Goal: Check status

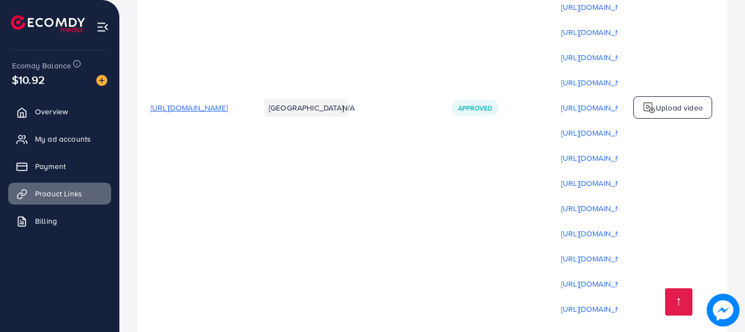
scroll to position [1052, 0]
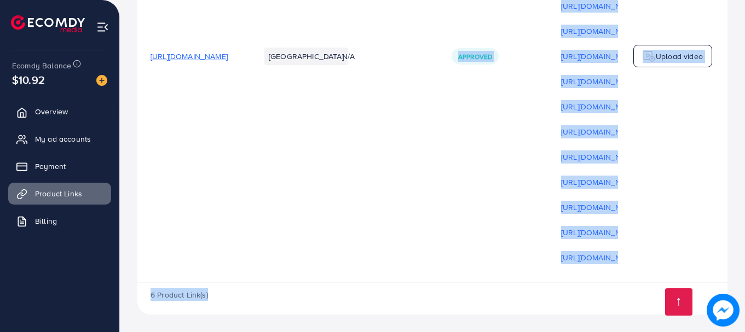
drag, startPoint x: 529, startPoint y: 279, endPoint x: 561, endPoint y: 286, distance: 33.2
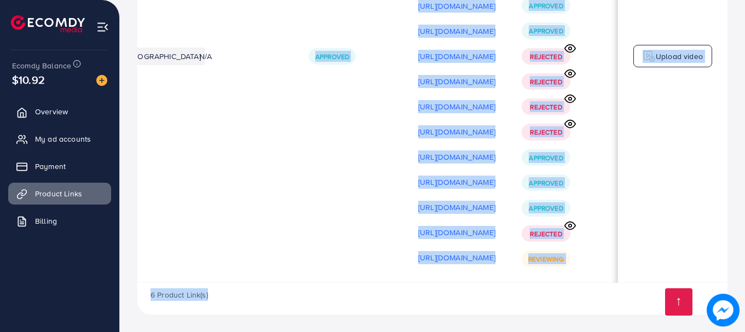
scroll to position [0, 277]
click at [628, 261] on td "Upload video" at bounding box center [672, 56] width 109 height 453
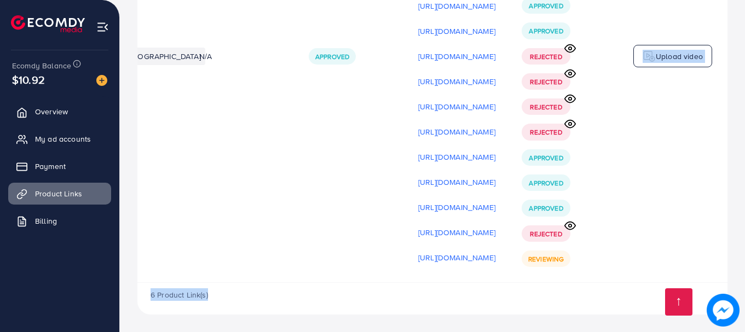
drag, startPoint x: 608, startPoint y: 284, endPoint x: 625, endPoint y: 279, distance: 18.2
click at [426, 311] on div "6 Product Link(s)" at bounding box center [432, 299] width 590 height 32
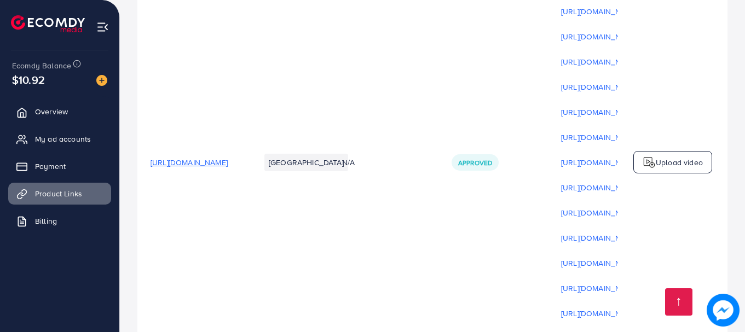
scroll to position [1052, 0]
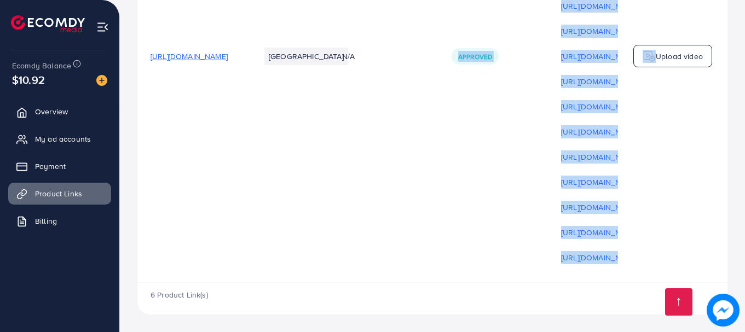
drag, startPoint x: 523, startPoint y: 280, endPoint x: 627, endPoint y: 279, distance: 104.0
click at [627, 279] on tr "https://theglaciours.com/collections/fan-favorites-our-best-sellers Pakistan N/…" at bounding box center [503, 56] width 733 height 453
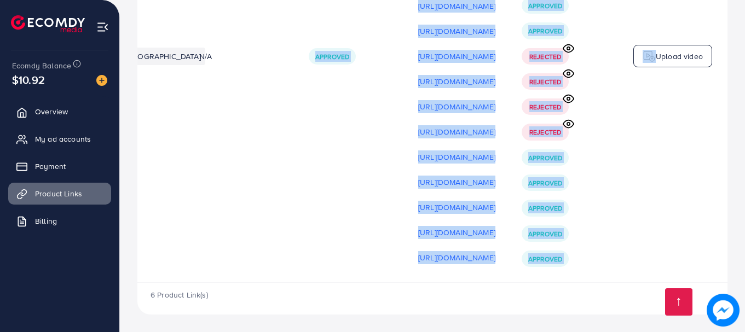
scroll to position [0, 277]
click at [577, 268] on td "Rejected Rejected Rejected Approved Approved Approved Approved Approved Rejecte…" at bounding box center [562, 56] width 109 height 453
